Goal: Task Accomplishment & Management: Manage account settings

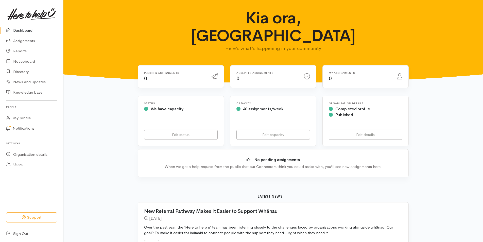
click at [193, 130] on link "Edit status" at bounding box center [181, 135] width 74 height 10
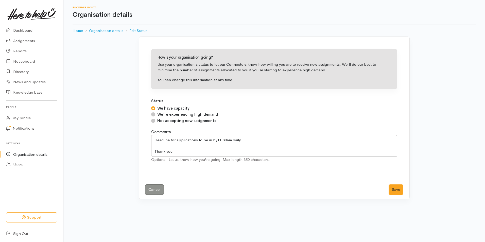
click at [152, 120] on input "Not accepting new assignments" at bounding box center [153, 121] width 4 height 4
radio input "true"
click at [391, 191] on button "Save" at bounding box center [395, 189] width 15 height 10
